Goal: Information Seeking & Learning: Check status

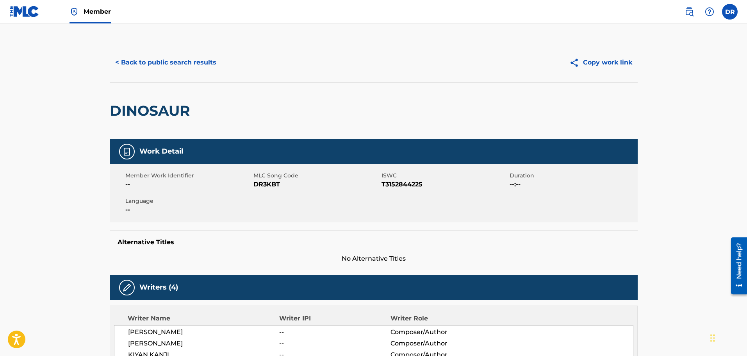
click at [166, 60] on button "< Back to public search results" at bounding box center [166, 63] width 112 height 20
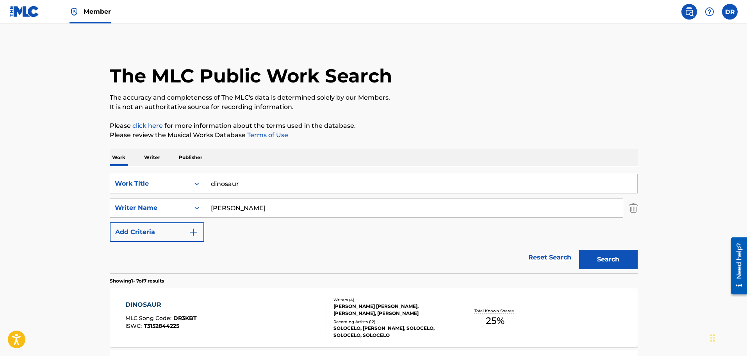
scroll to position [117, 0]
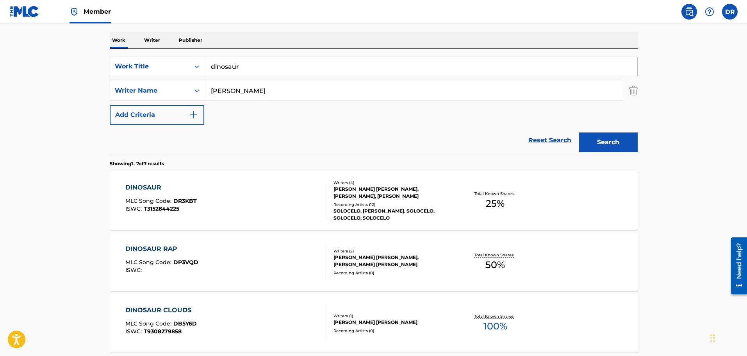
click at [94, 7] on span "Member" at bounding box center [97, 11] width 27 height 9
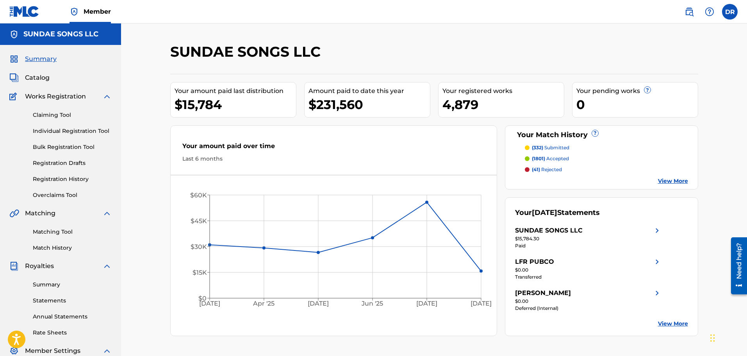
click at [69, 180] on link "Registration History" at bounding box center [72, 179] width 79 height 8
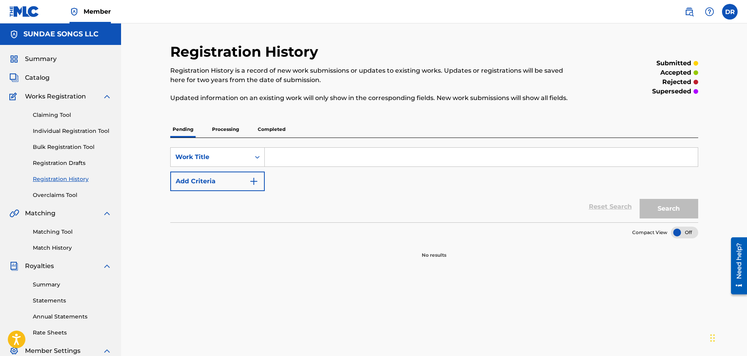
click at [225, 131] on p "Processing" at bounding box center [226, 129] width 32 height 16
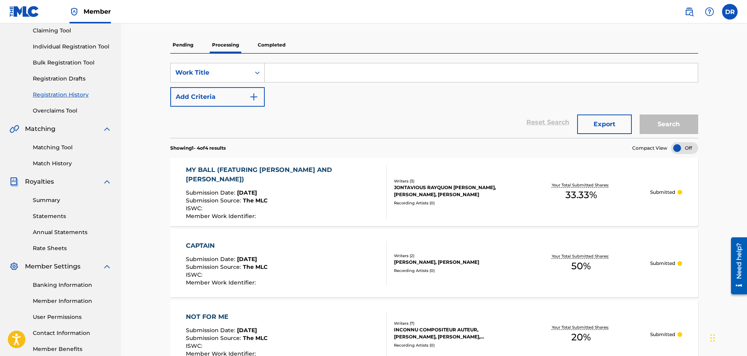
scroll to position [78, 0]
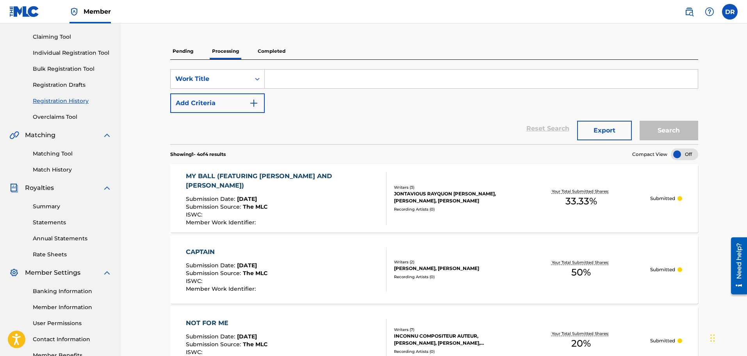
click at [279, 49] on p "Completed" at bounding box center [271, 51] width 32 height 16
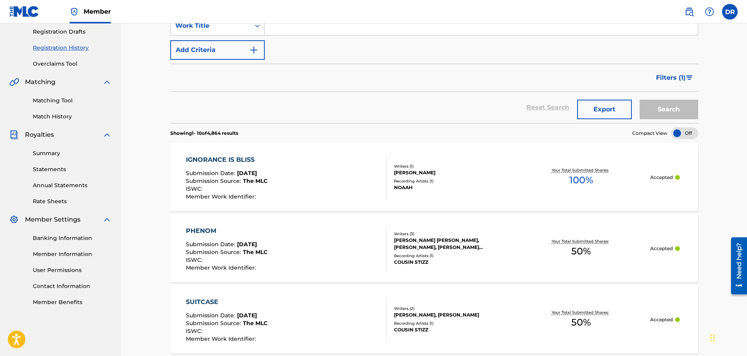
scroll to position [131, 0]
click at [56, 116] on link "Match History" at bounding box center [72, 117] width 79 height 8
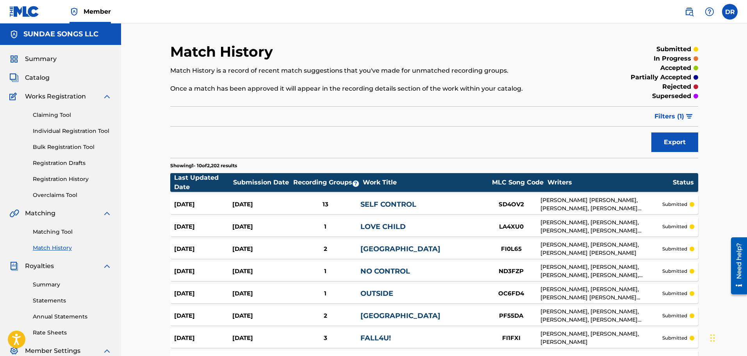
click at [663, 116] on span "Filters ( 1 )" at bounding box center [669, 116] width 30 height 9
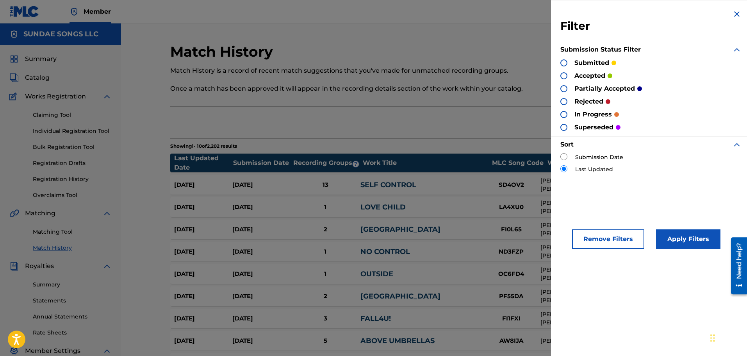
click at [564, 156] on input "radio" at bounding box center [563, 156] width 7 height 7
radio input "true"
click at [690, 238] on button "Apply Filters" at bounding box center [688, 239] width 64 height 20
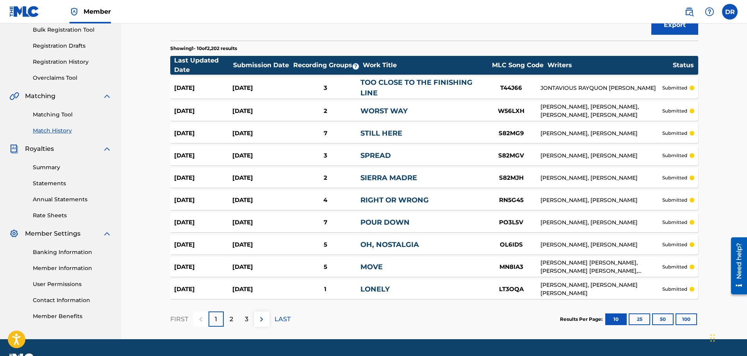
scroll to position [138, 0]
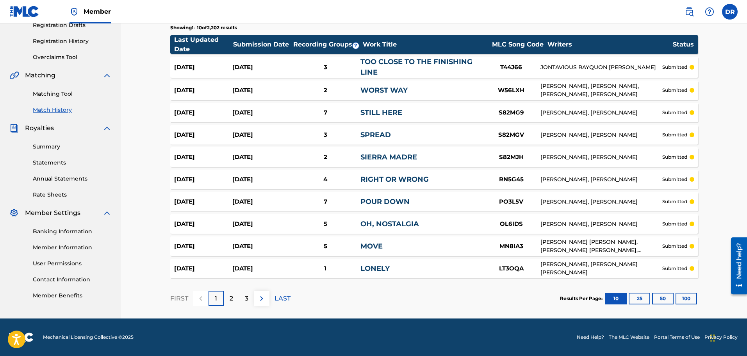
click at [693, 300] on button "100" at bounding box center [685, 298] width 21 height 12
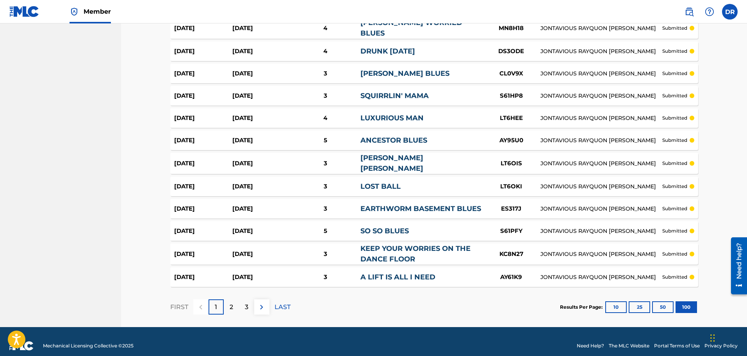
scroll to position [2148, 0]
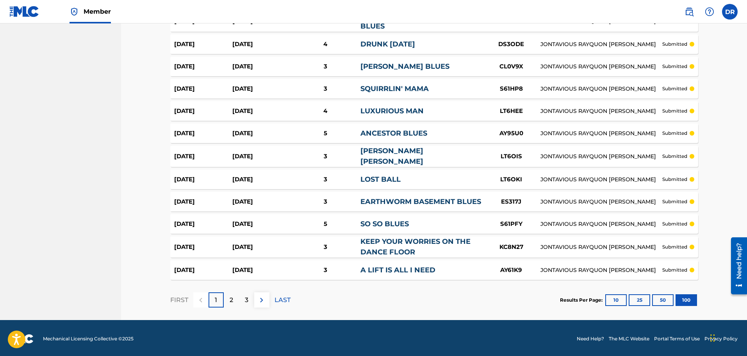
click at [249, 302] on div "3" at bounding box center [246, 299] width 15 height 15
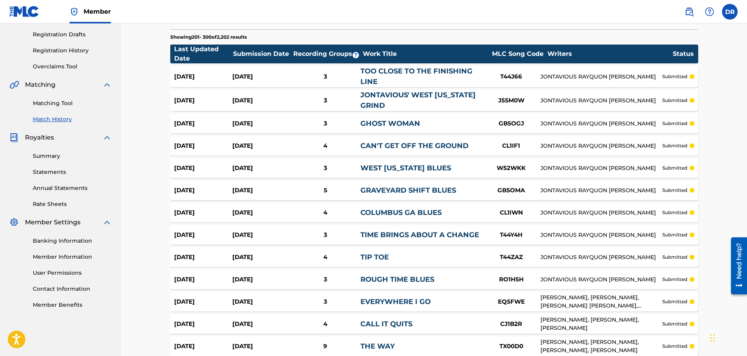
scroll to position [2141, 0]
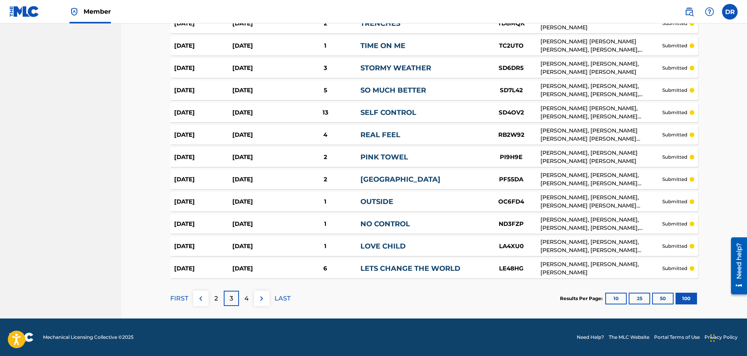
click at [244, 299] on div "4" at bounding box center [246, 297] width 15 height 15
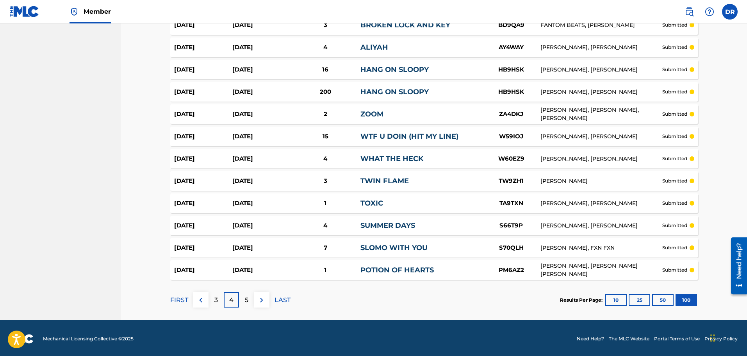
click at [243, 298] on div "5" at bounding box center [246, 299] width 15 height 15
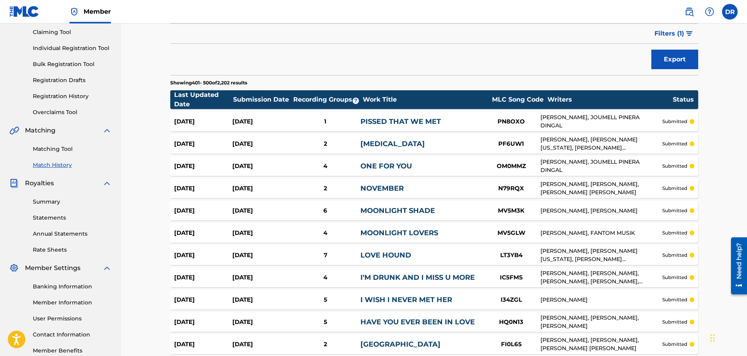
scroll to position [0, 0]
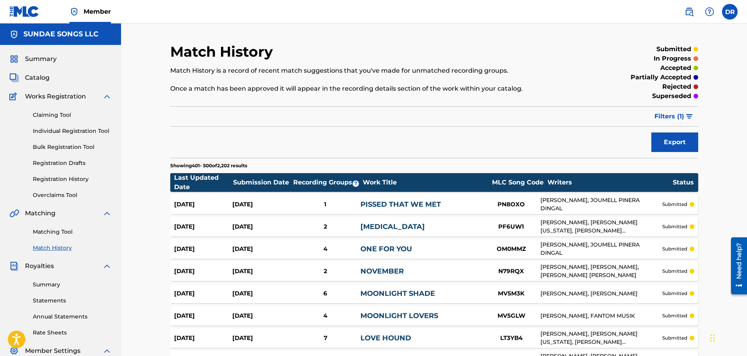
click at [40, 75] on span "Catalog" at bounding box center [37, 77] width 25 height 9
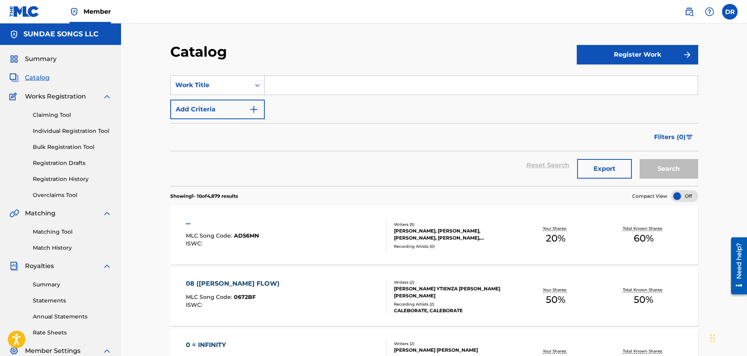
click at [311, 86] on input "Search Form" at bounding box center [481, 85] width 433 height 19
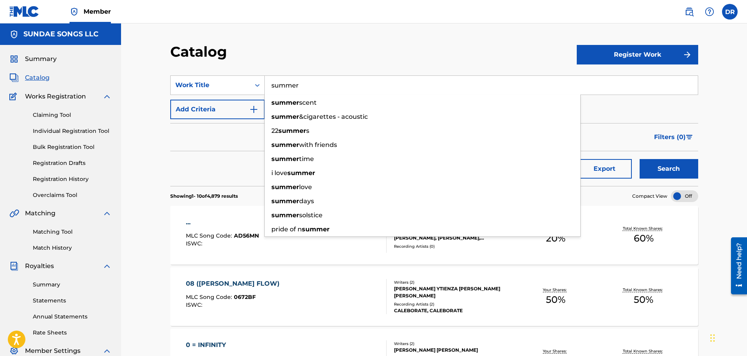
type input "summer"
click at [671, 167] on button "Search" at bounding box center [668, 169] width 59 height 20
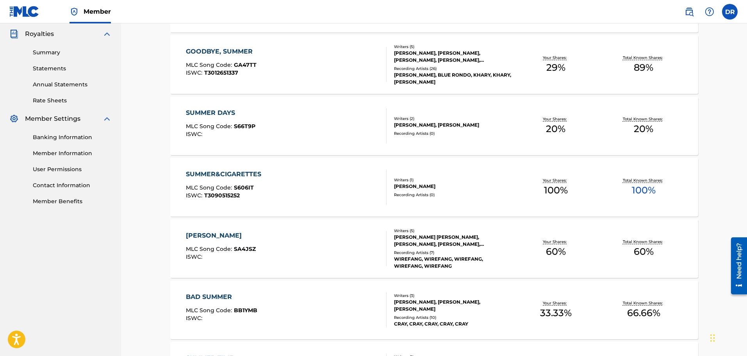
scroll to position [234, 0]
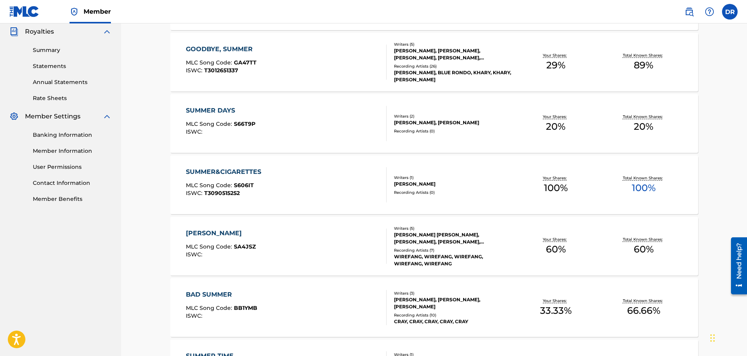
click at [230, 169] on div "SUMMER&CIGARETTES" at bounding box center [225, 171] width 79 height 9
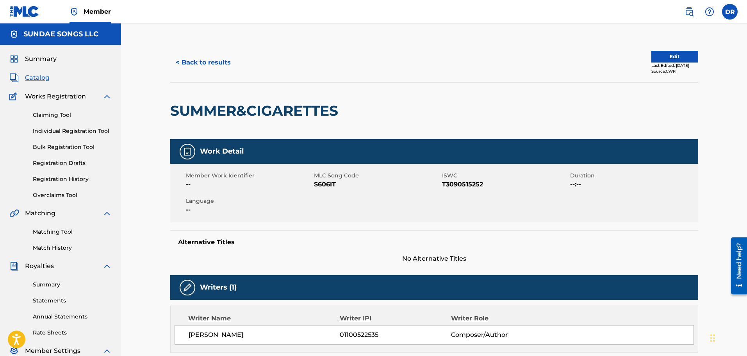
click at [205, 61] on button "< Back to results" at bounding box center [203, 63] width 66 height 20
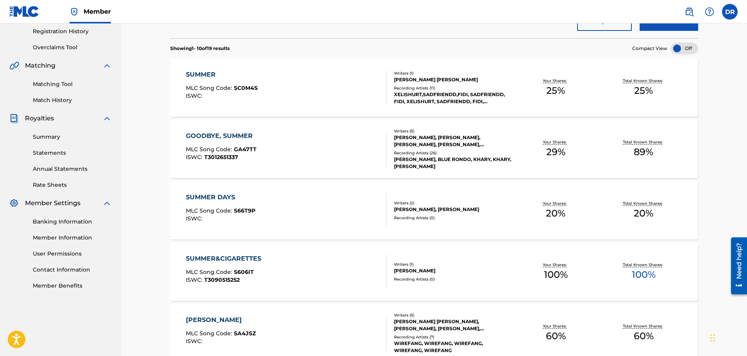
scroll to position [30, 0]
